Goal: Book appointment/travel/reservation

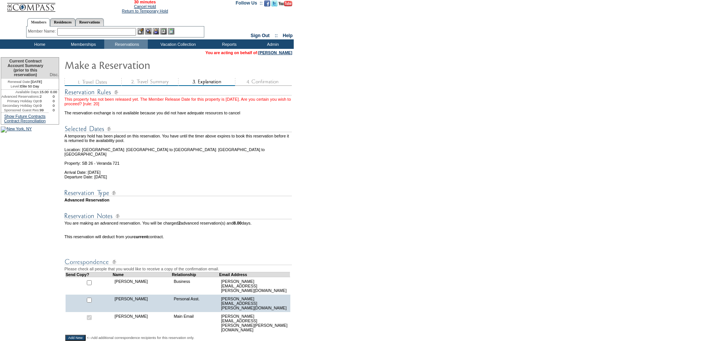
scroll to position [152, 0]
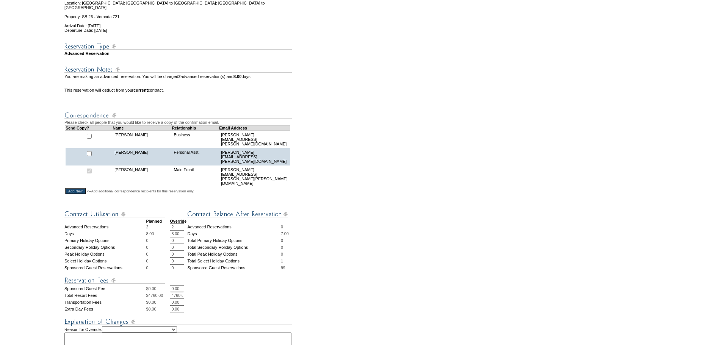
drag, startPoint x: 181, startPoint y: 212, endPoint x: 154, endPoint y: 210, distance: 27.8
click at [154, 210] on tbody "Planned Override Advanced Reservations 2 2 * * Advanced Reservations 0 Days 8.0…" at bounding box center [178, 299] width 229 height 189
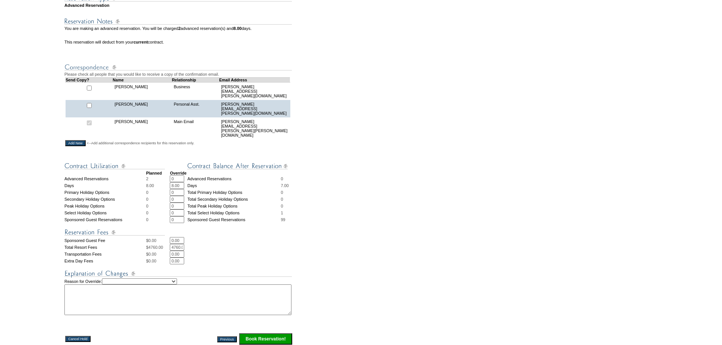
scroll to position [227, 0]
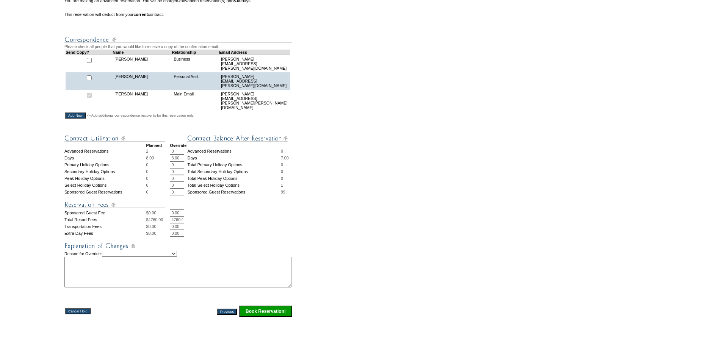
type input "0"
click at [148, 242] on img at bounding box center [177, 245] width 227 height 9
click at [149, 251] on select "Creating Continuous Stay Days Rebooked After Cancellation Editing Occupant Expe…" at bounding box center [139, 254] width 75 height 6
click at [112, 251] on select "Creating Continuous Stay Days Rebooked After Cancellation Editing Occupant Expe…" at bounding box center [139, 254] width 75 height 6
click at [145, 251] on select "Creating Continuous Stay Days Rebooked After Cancellation Editing Occupant Expe…" at bounding box center [139, 254] width 75 height 6
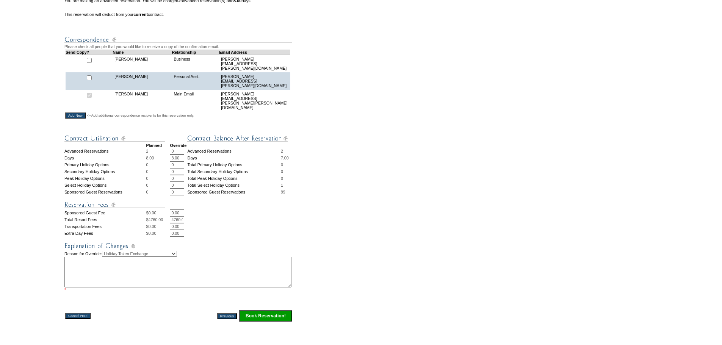
select select "1035"
click at [112, 251] on select "Creating Continuous Stay Days Rebooked After Cancellation Editing Occupant Expe…" at bounding box center [139, 254] width 75 height 6
click at [114, 270] on textarea at bounding box center [177, 272] width 227 height 31
type textarea "AM"
click at [273, 310] on input "Book Reservation!" at bounding box center [265, 315] width 53 height 11
